Goal: Task Accomplishment & Management: Understand process/instructions

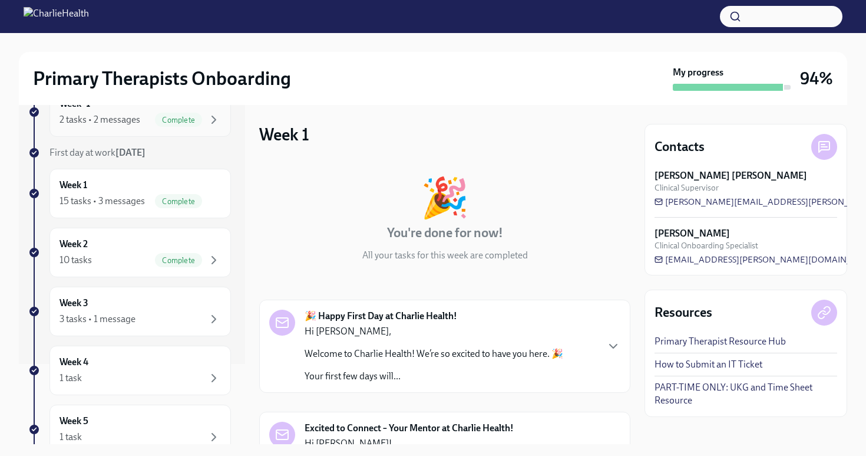
scroll to position [136, 0]
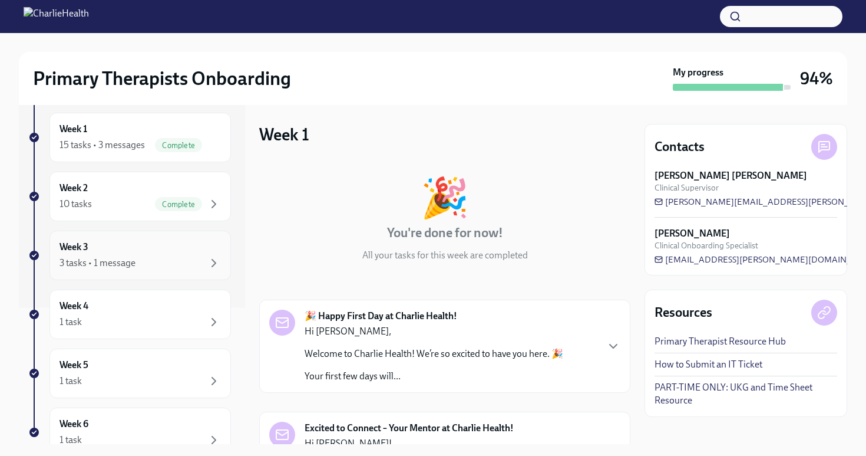
click at [167, 258] on div "Week 3 3 tasks • 1 message" at bounding box center [140, 254] width 161 height 29
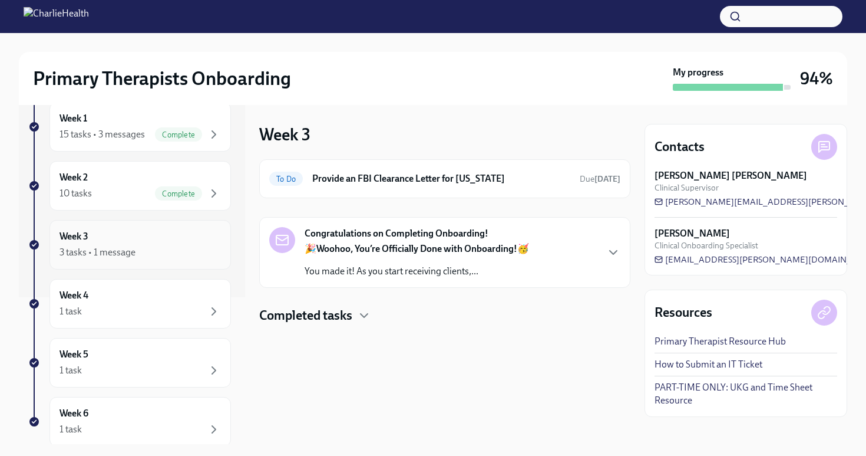
scroll to position [151, 0]
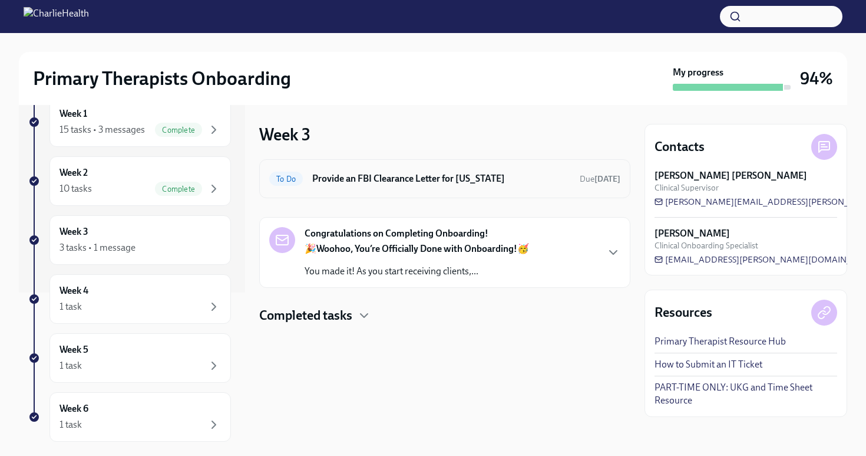
click at [352, 184] on h6 "Provide an FBI Clearance Letter for [US_STATE]" at bounding box center [441, 178] width 258 height 13
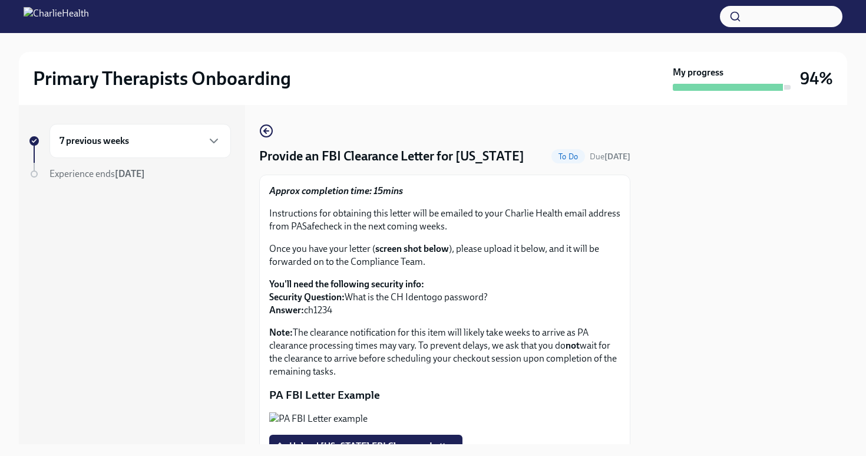
click at [731, 334] on div at bounding box center [746, 274] width 203 height 339
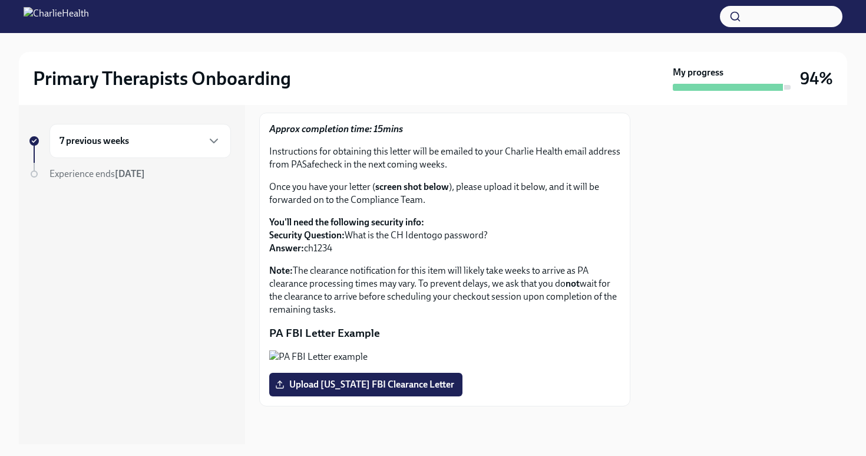
scroll to position [148, 0]
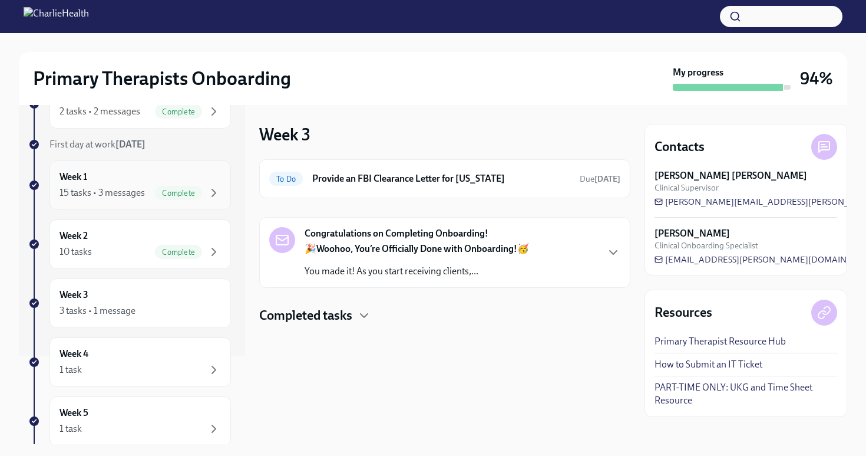
scroll to position [106, 0]
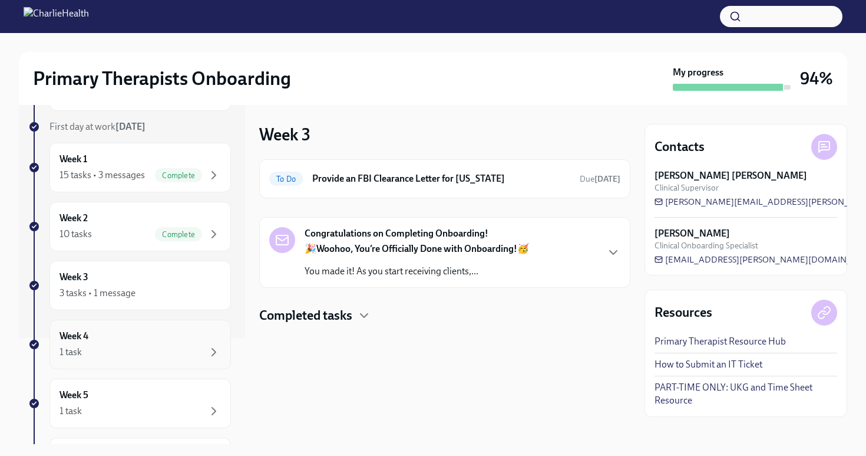
click at [107, 348] on div "Week 4 1 task" at bounding box center [140, 343] width 161 height 29
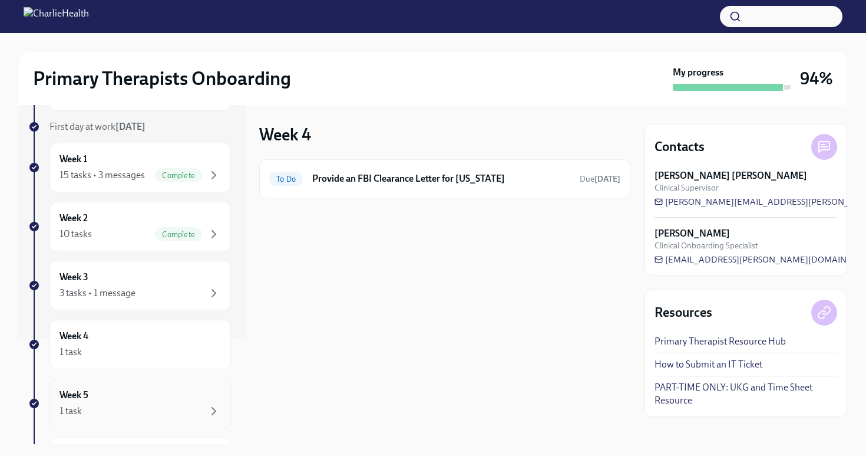
click at [111, 401] on div "Week 5 1 task" at bounding box center [140, 402] width 161 height 29
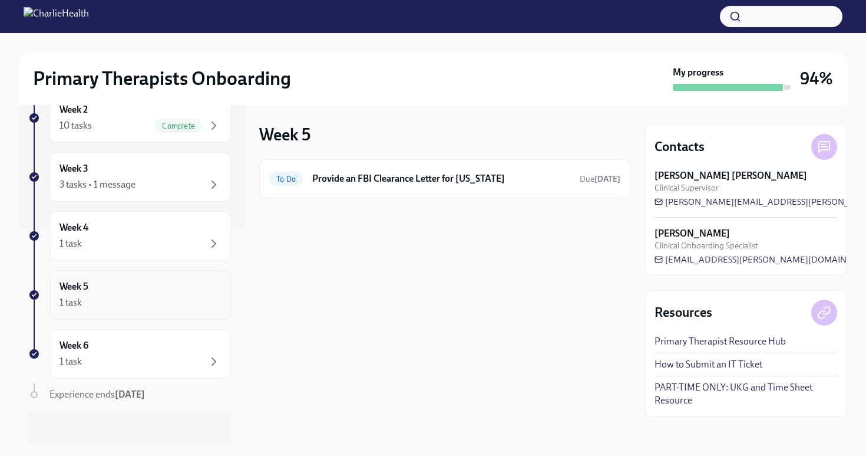
scroll to position [223, 0]
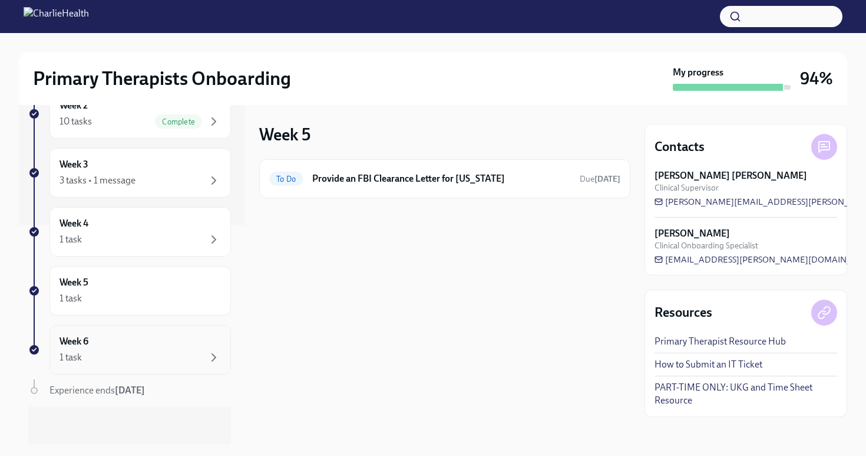
click at [111, 364] on div "1 task" at bounding box center [140, 357] width 161 height 14
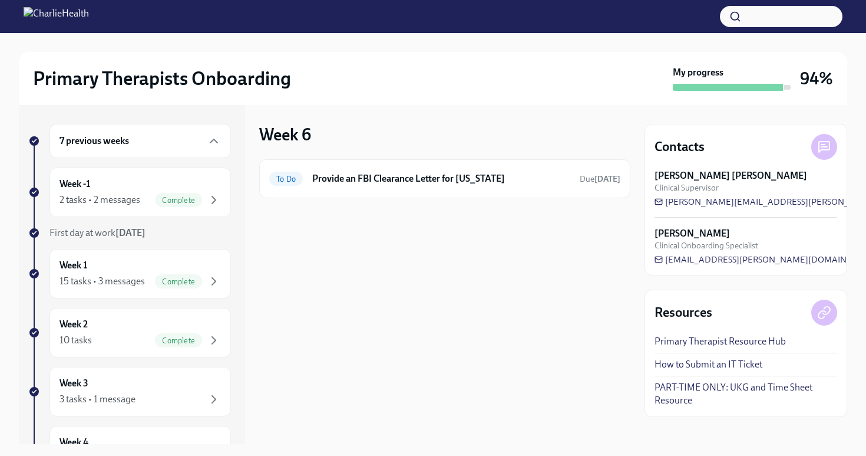
click at [593, 78] on div "Primary Therapists Onboarding" at bounding box center [350, 79] width 635 height 24
